Goal: Information Seeking & Learning: Learn about a topic

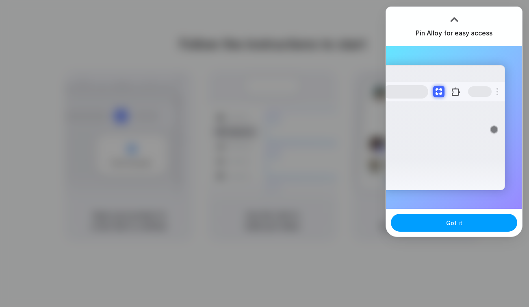
click at [427, 226] on button "Got it" at bounding box center [454, 222] width 126 height 18
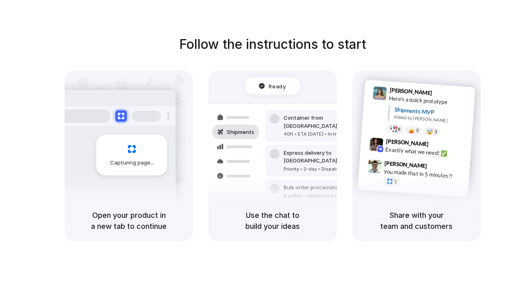
click at [249, 147] on div at bounding box center [239, 146] width 25 height 3
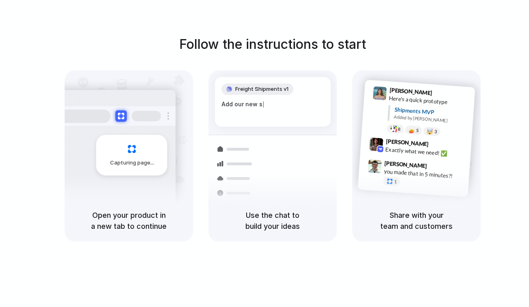
click at [391, 172] on div "you made that in 5 minutes?!" at bounding box center [424, 174] width 81 height 14
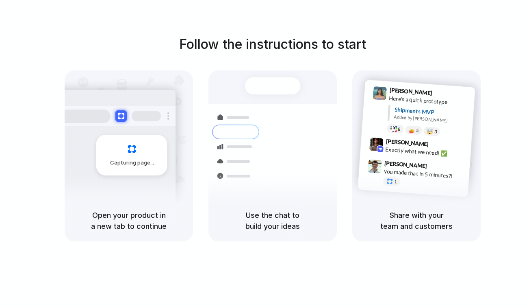
click at [376, 140] on div at bounding box center [377, 144] width 14 height 14
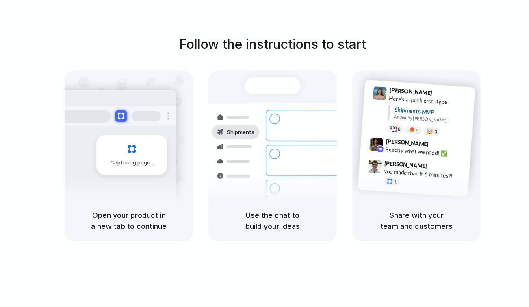
click at [233, 179] on div at bounding box center [235, 175] width 47 height 15
click at [236, 177] on div at bounding box center [235, 175] width 47 height 15
click at [148, 182] on div "Capturing page" at bounding box center [114, 151] width 123 height 125
